Goal: Contribute content: Add original content to the website for others to see

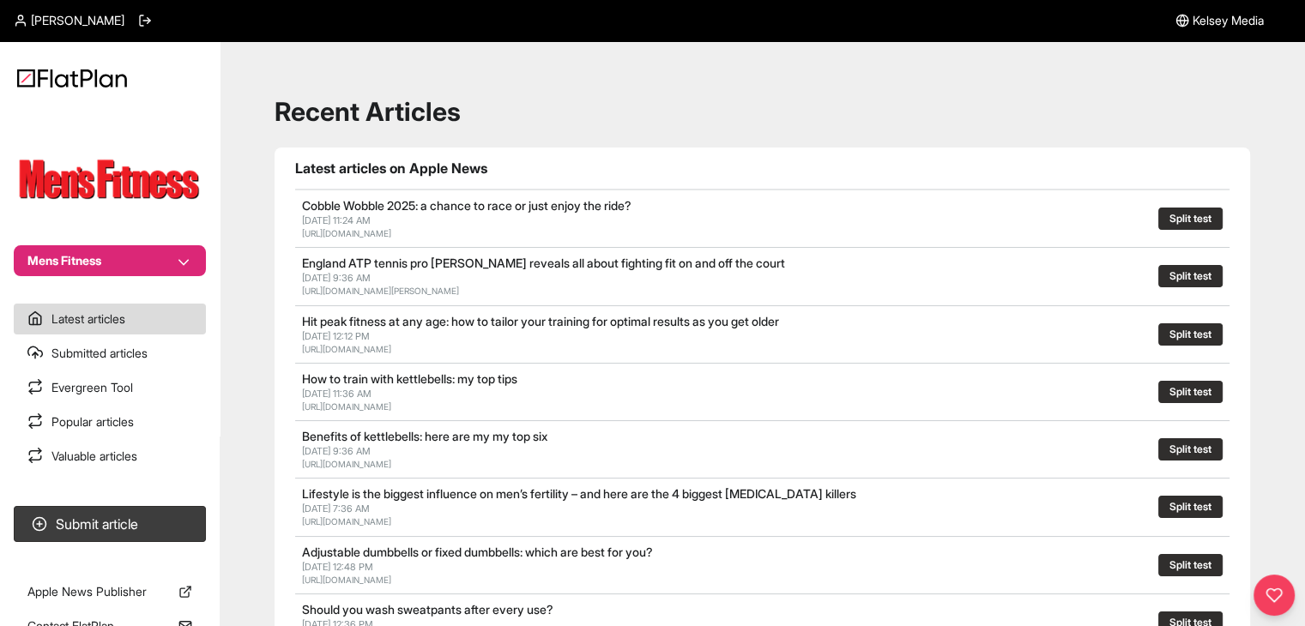
click at [169, 259] on button "Mens Fitness" at bounding box center [110, 260] width 192 height 31
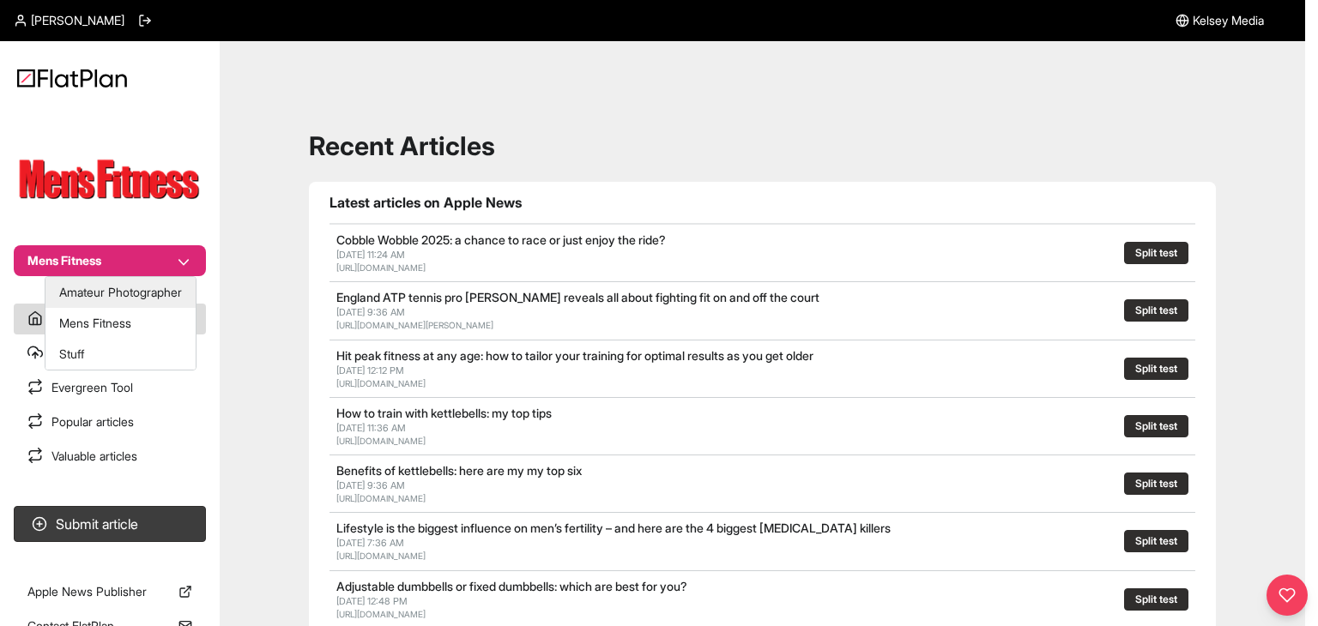
click at [157, 284] on button "Amateur Photographer" at bounding box center [120, 292] width 150 height 31
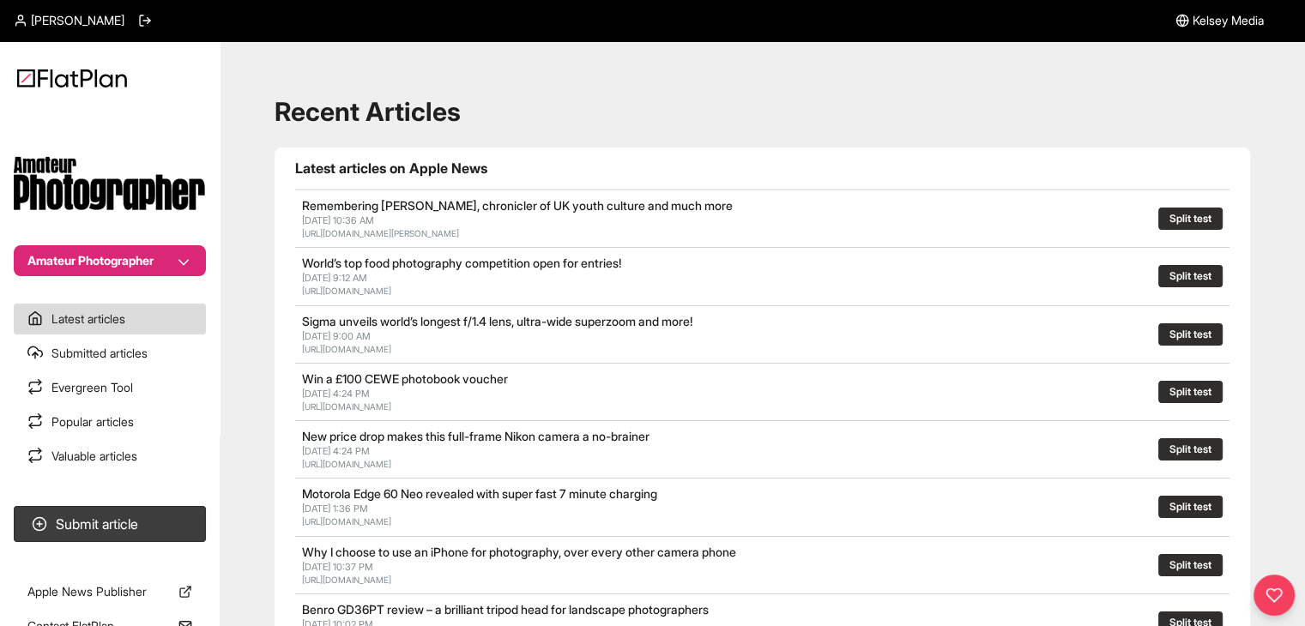
click at [199, 494] on nav "Amateur Photographer Latest articles Submitted articles Evergreen Tool Popular …" at bounding box center [110, 313] width 220 height 626
click at [178, 527] on button "Submit article" at bounding box center [110, 524] width 192 height 36
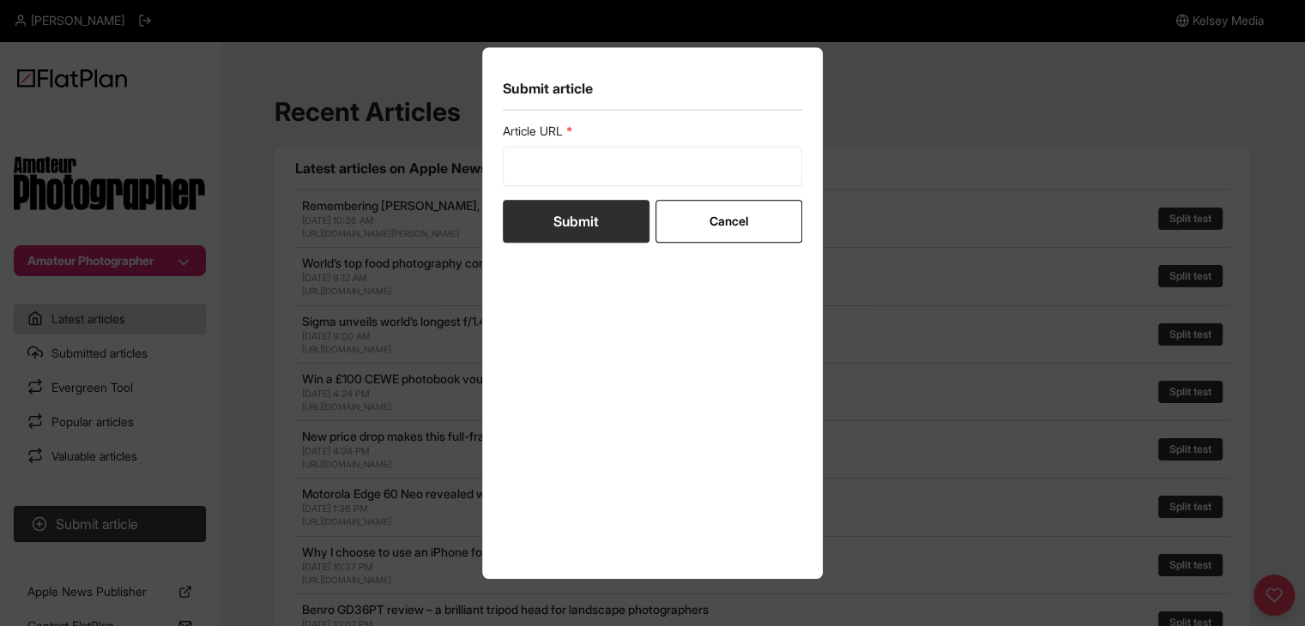
click at [575, 144] on div "Article URL" at bounding box center [653, 155] width 300 height 64
click at [575, 170] on input "url" at bounding box center [653, 166] width 300 height 39
paste input "[URL][DOMAIN_NAME]"
type input "[URL][DOMAIN_NAME]"
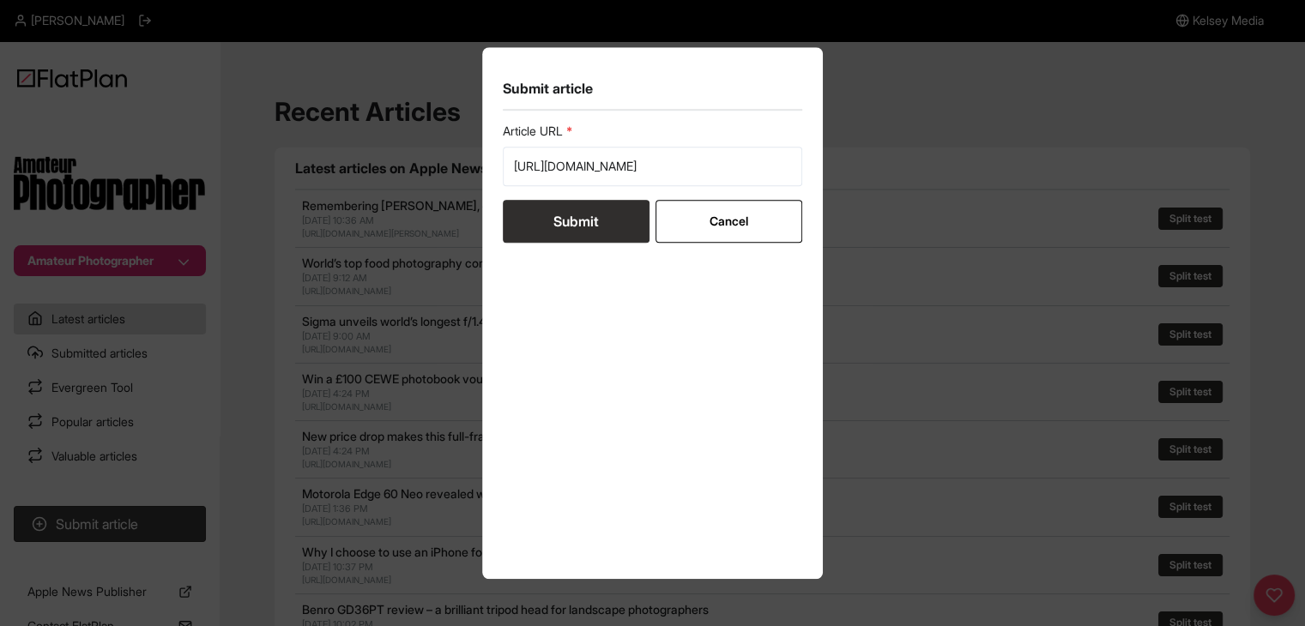
scroll to position [0, 0]
click at [587, 225] on button "Submit" at bounding box center [576, 221] width 147 height 43
